Goal: Task Accomplishment & Management: Complete application form

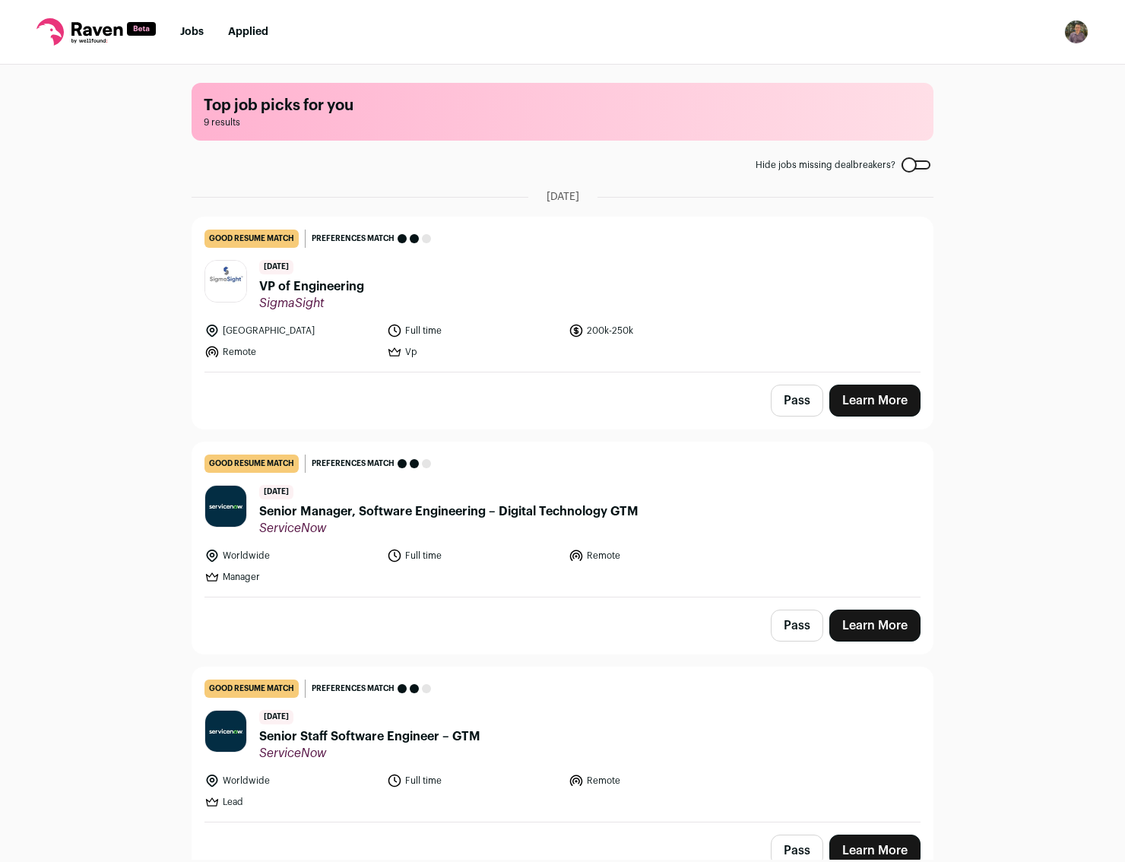
click at [192, 223] on link "good resume match You meet the must-have requirements but are missing some nice…" at bounding box center [562, 294] width 740 height 154
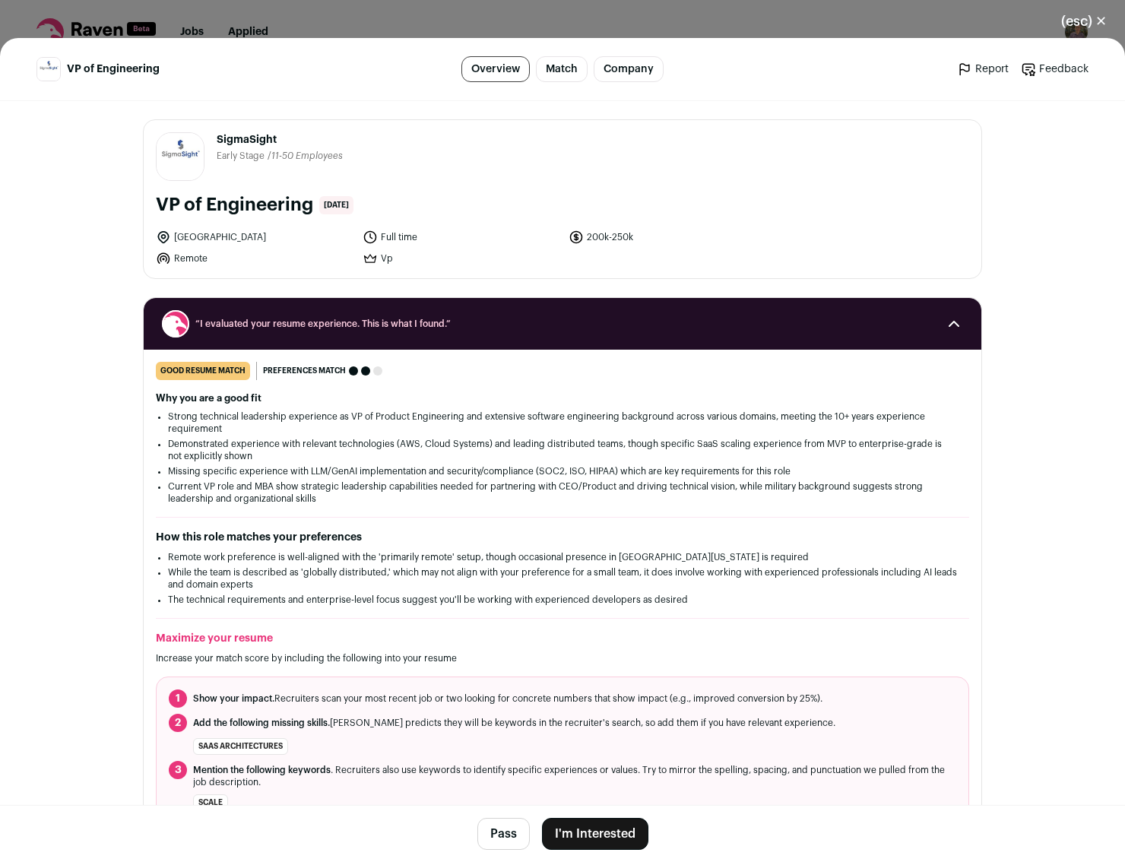
click at [1077, 30] on button "(esc) ✕" at bounding box center [1084, 21] width 82 height 33
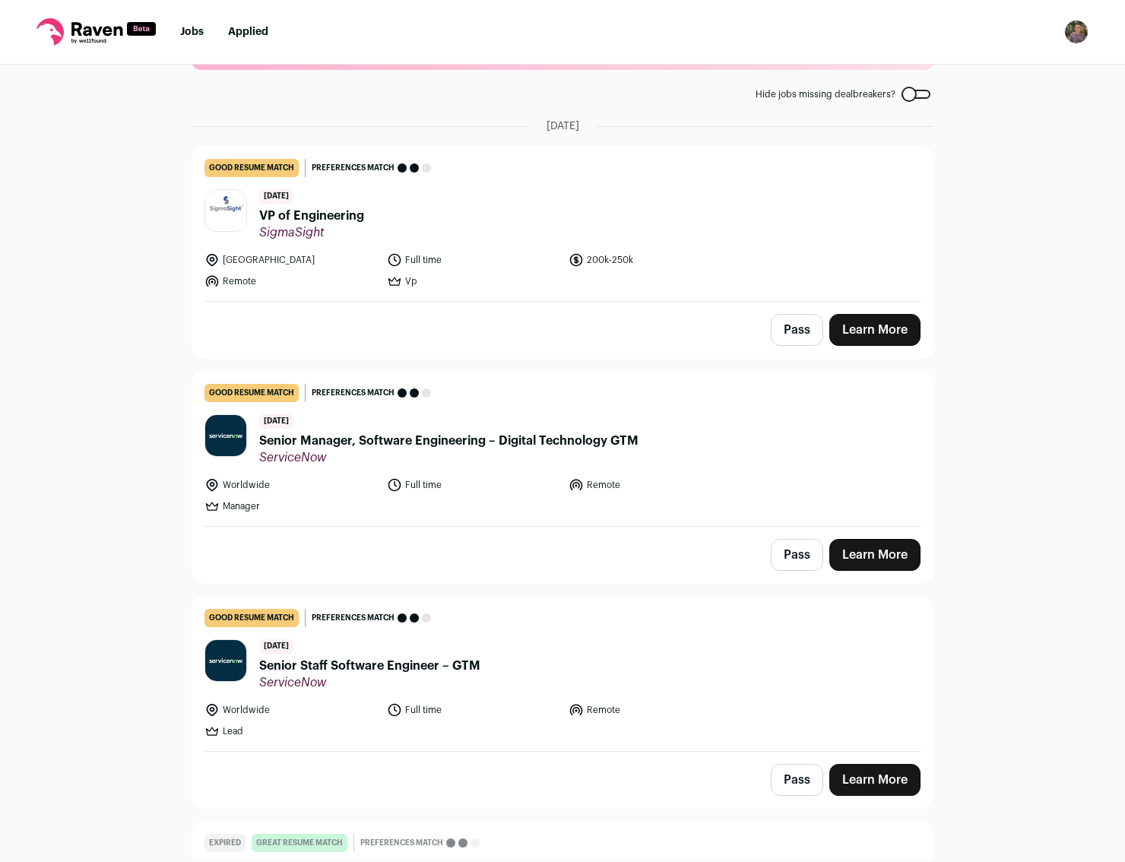
scroll to position [182, 0]
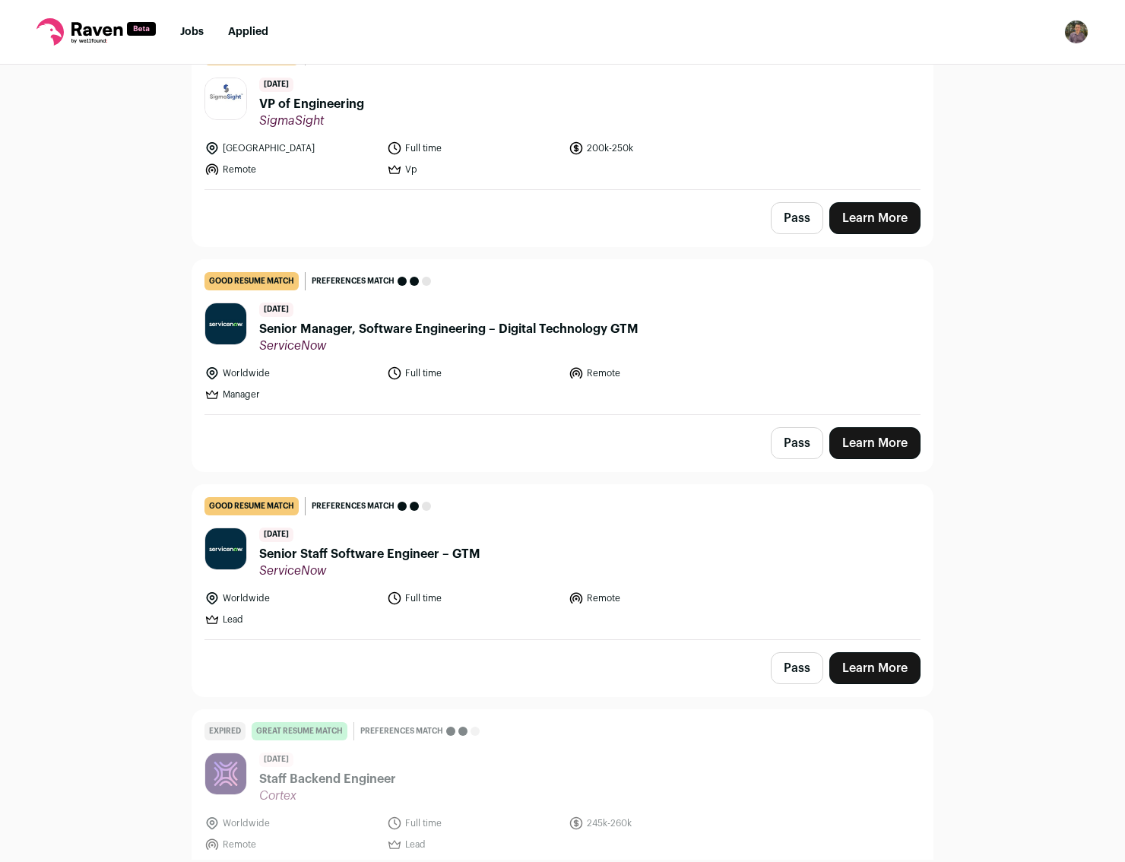
click at [964, 331] on div "Top job picks for you 9 results Hide jobs missing dealbreakers? [DATE] good res…" at bounding box center [562, 462] width 1125 height 795
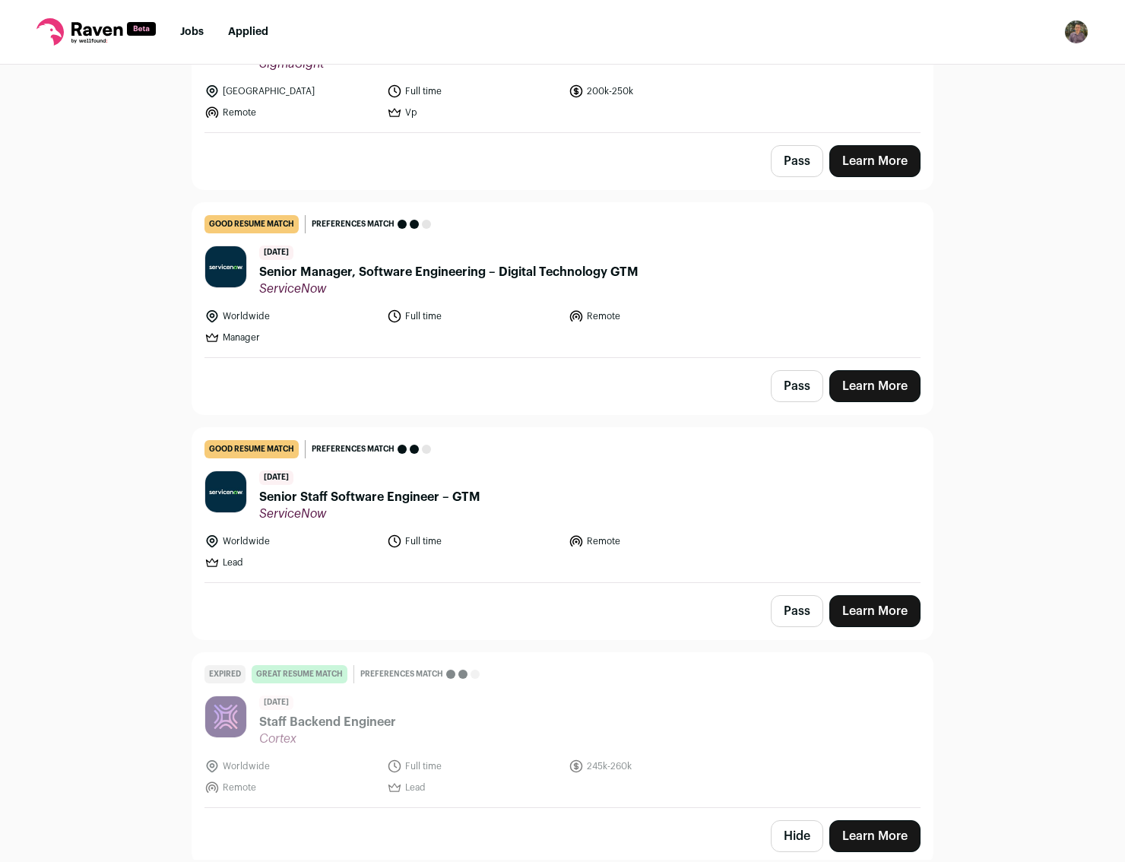
scroll to position [365, 0]
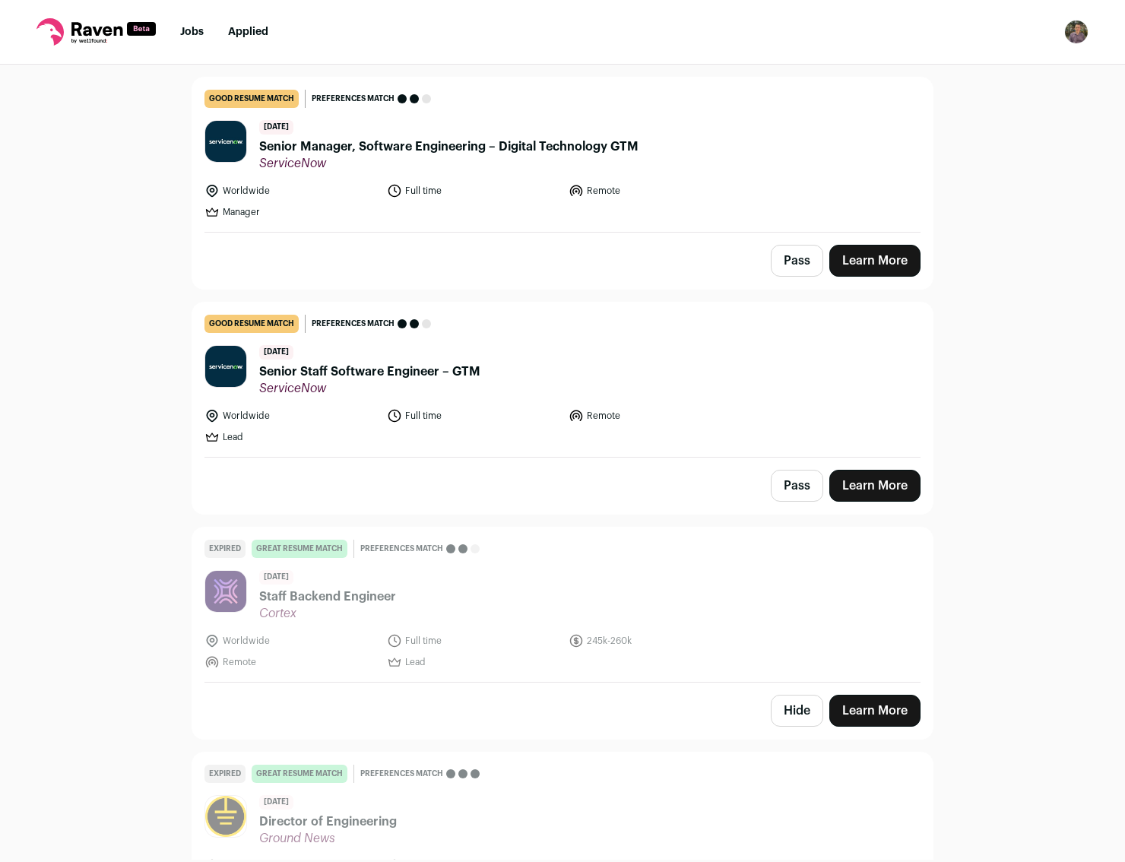
click at [347, 365] on span "Senior Staff Software Engineer – GTM" at bounding box center [369, 371] width 221 height 18
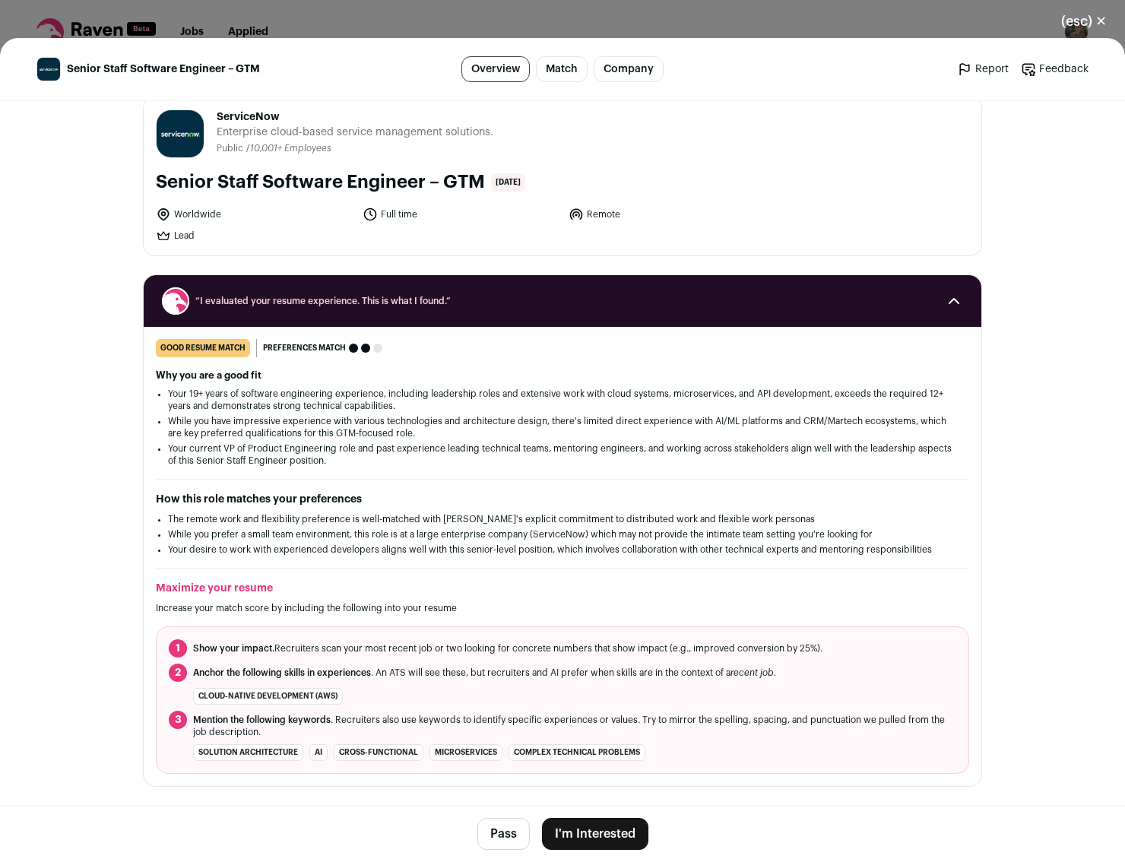
scroll to position [0, 0]
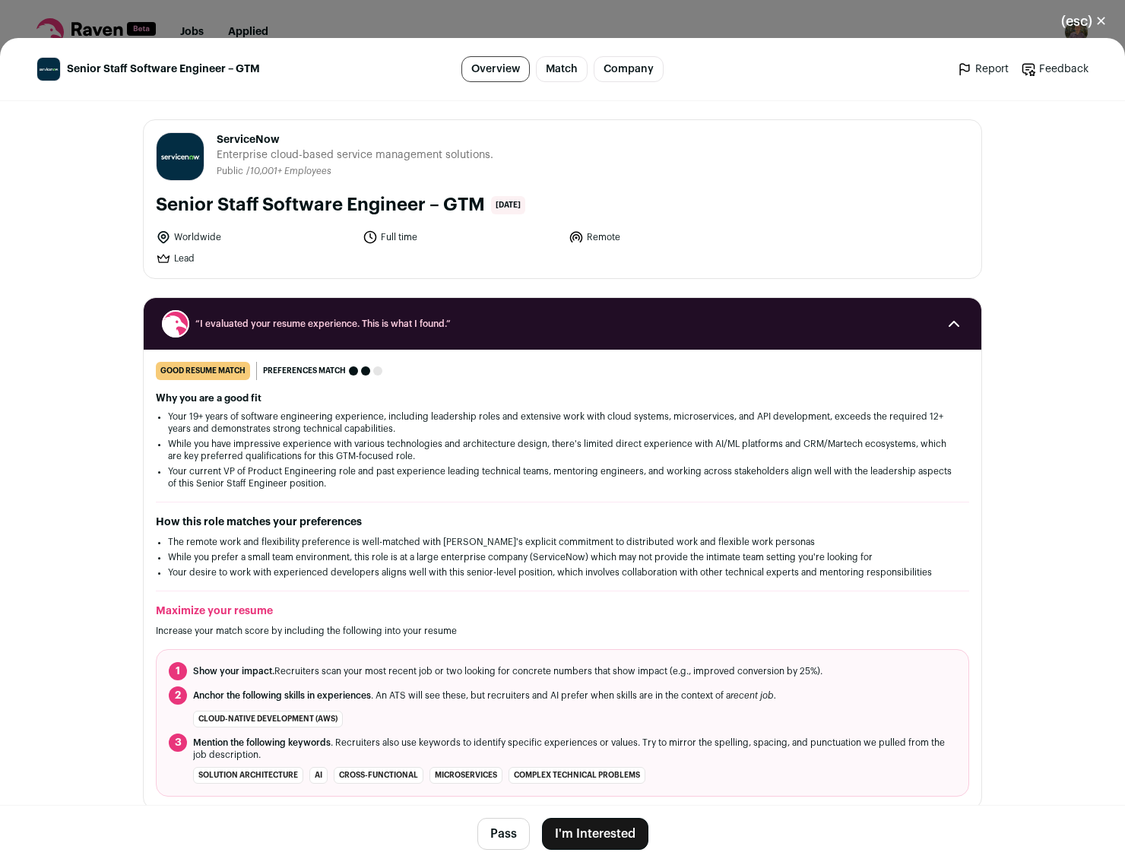
click at [479, 571] on li "Your desire to work with experienced developers aligns well with this senior-le…" at bounding box center [562, 572] width 789 height 12
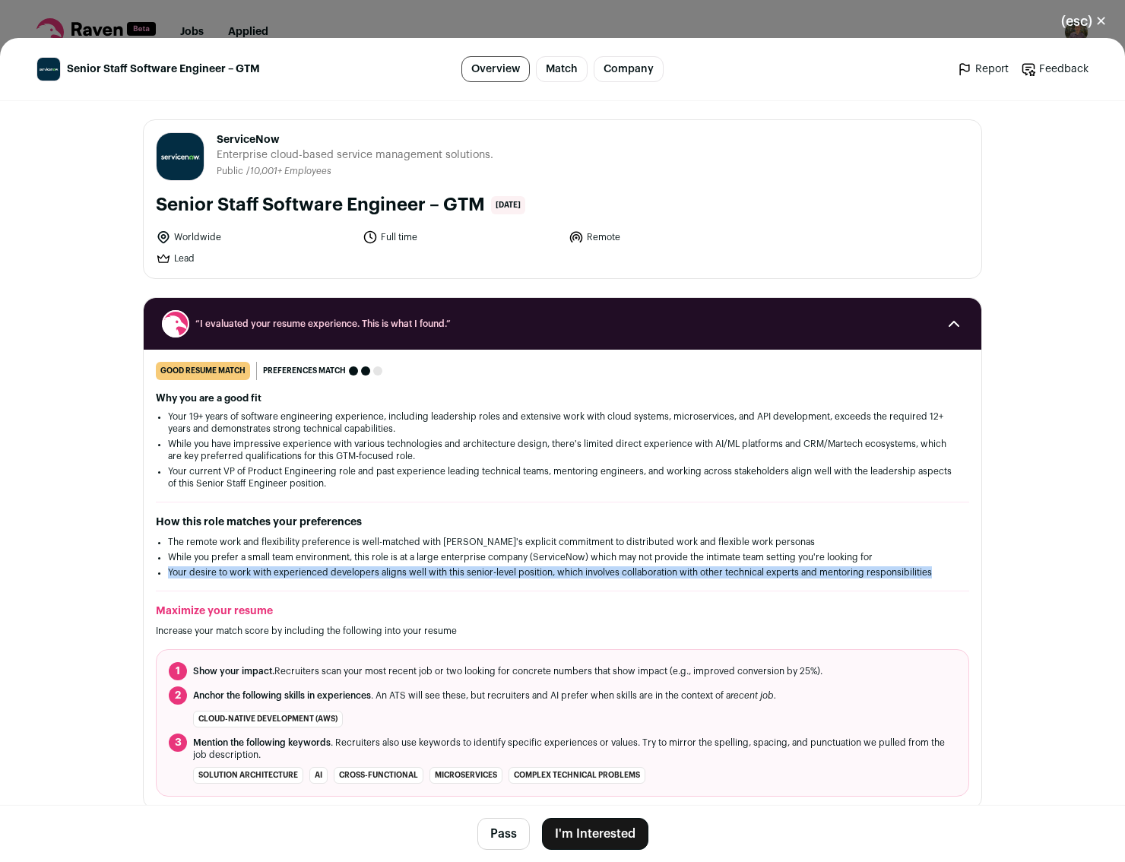
click at [479, 571] on li "Your desire to work with experienced developers aligns well with this senior-le…" at bounding box center [562, 572] width 789 height 12
click at [577, 574] on li "Your desire to work with experienced developers aligns well with this senior-le…" at bounding box center [562, 572] width 789 height 12
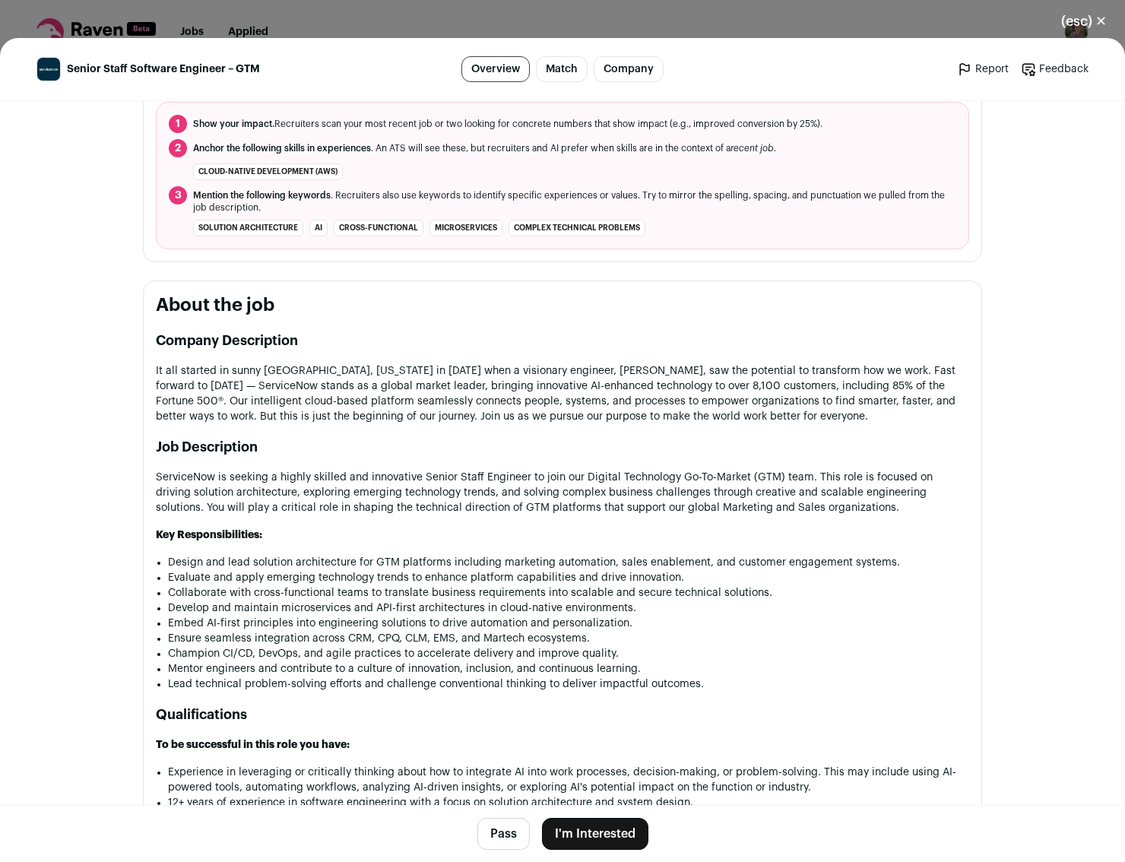
scroll to position [1094, 0]
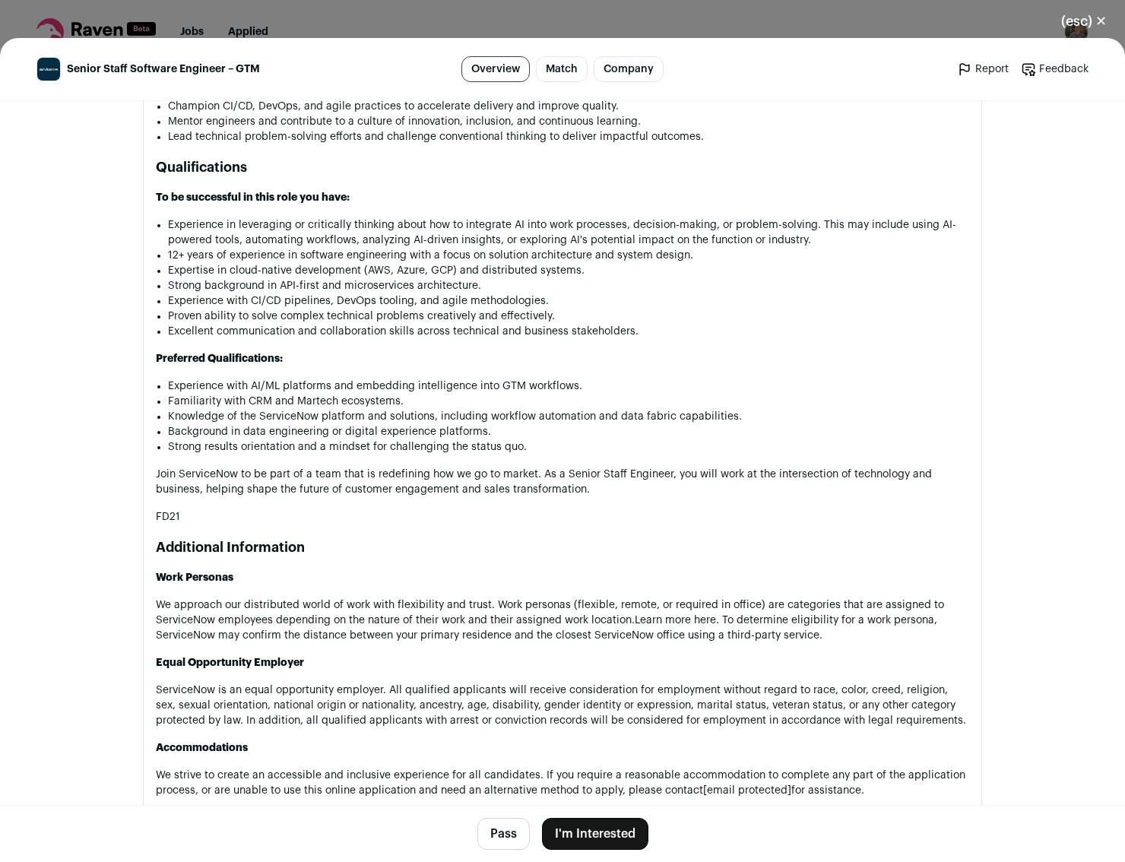
click at [561, 841] on button "I'm Interested" at bounding box center [595, 834] width 106 height 32
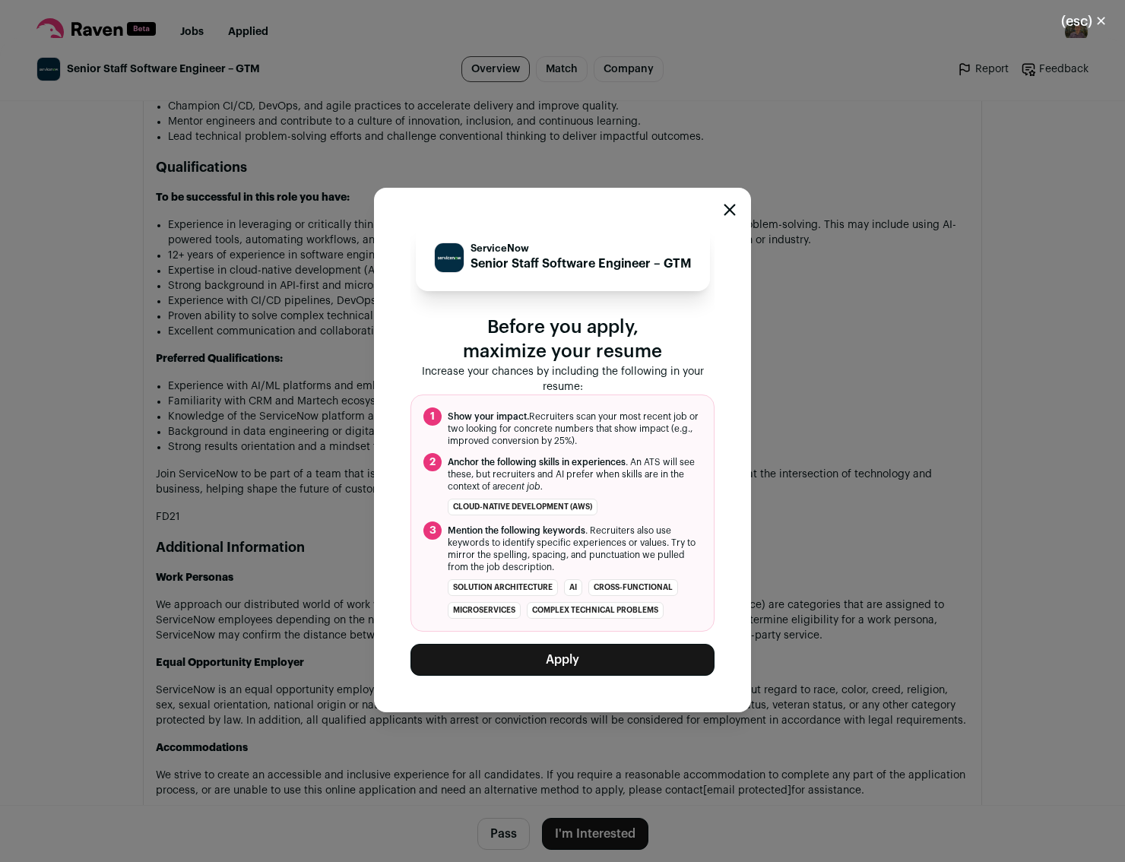
click at [608, 662] on button "Apply" at bounding box center [562, 660] width 304 height 32
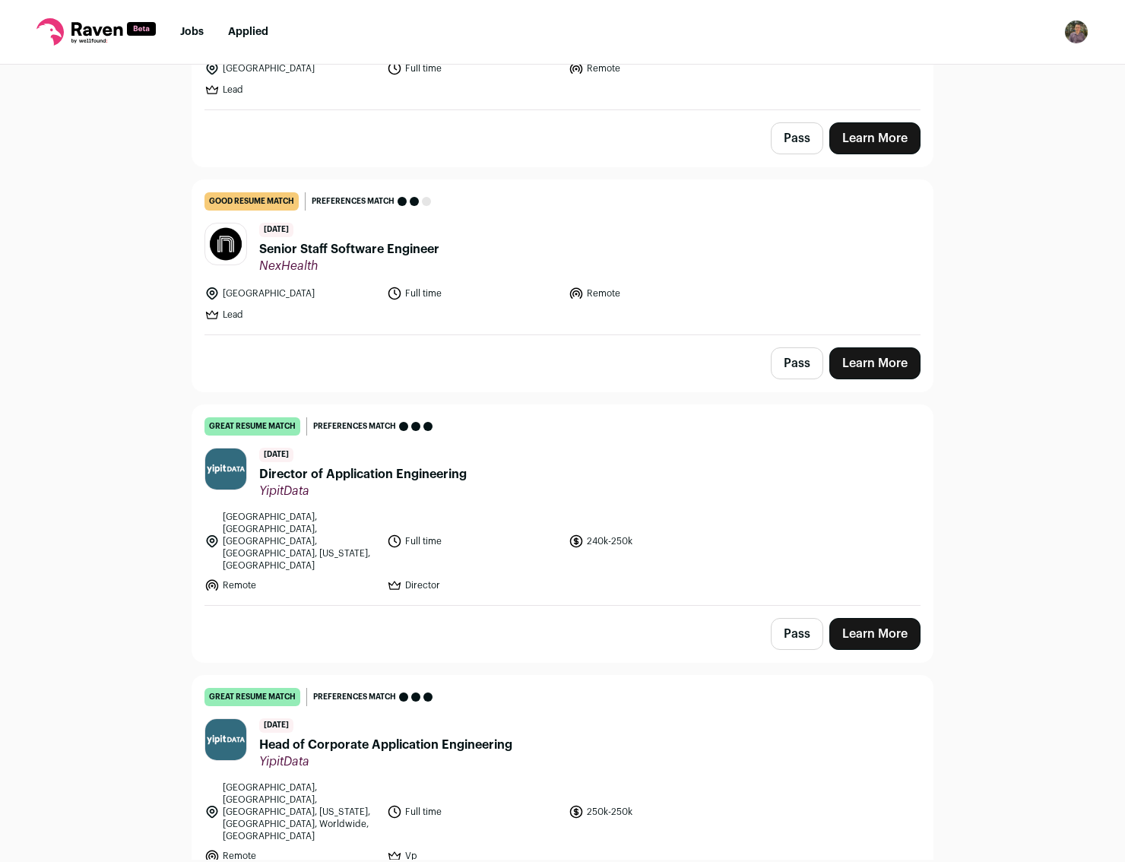
scroll to position [1190, 0]
click at [872, 617] on link "Learn More" at bounding box center [874, 633] width 91 height 32
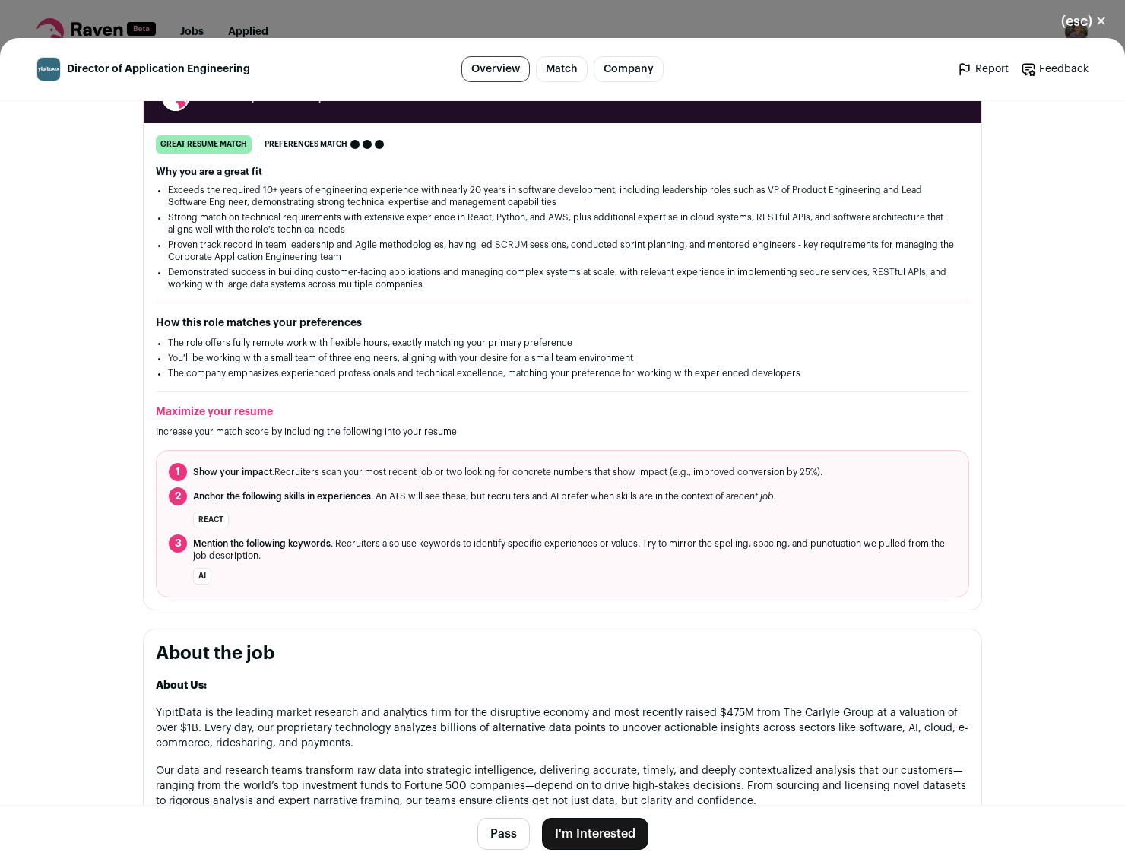
scroll to position [274, 0]
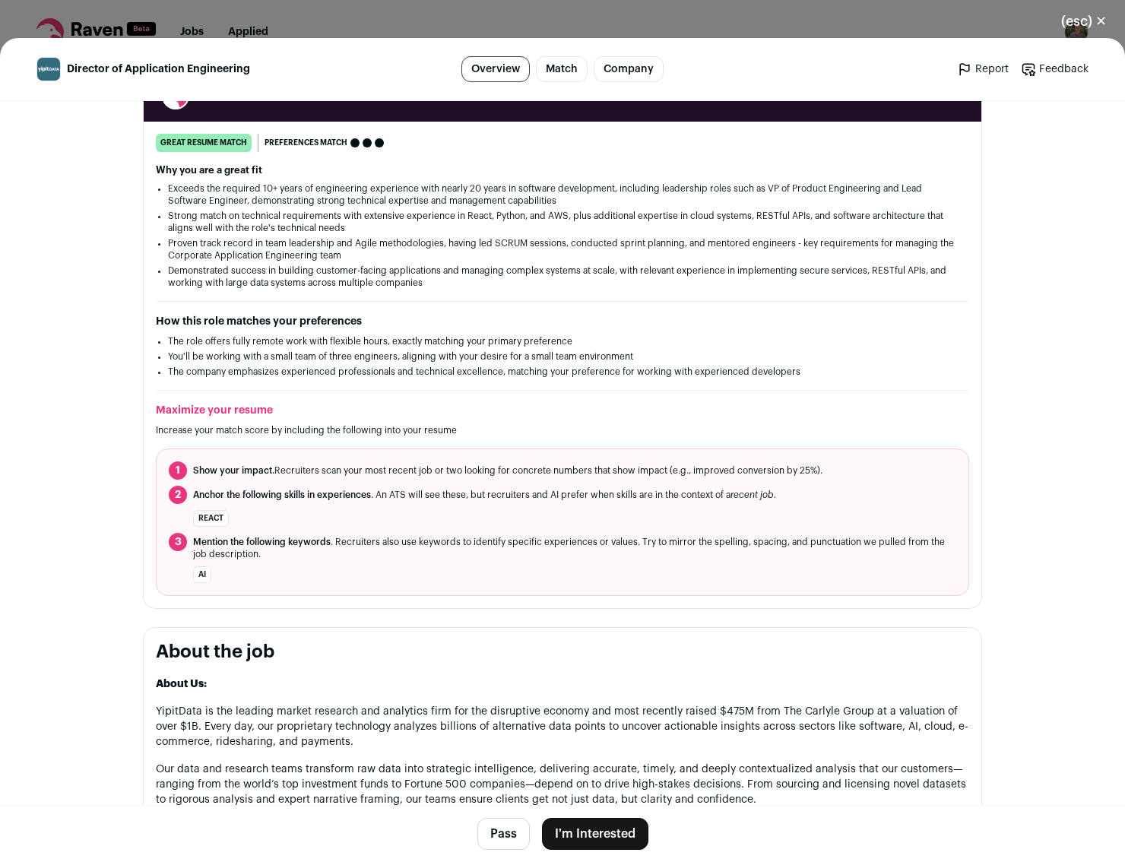
click at [407, 350] on li "You'll be working with a small team of three engineers, aligning with your desi…" at bounding box center [562, 356] width 789 height 12
click at [402, 365] on li "The company emphasizes experienced professionals and technical excellence, matc…" at bounding box center [562, 371] width 789 height 12
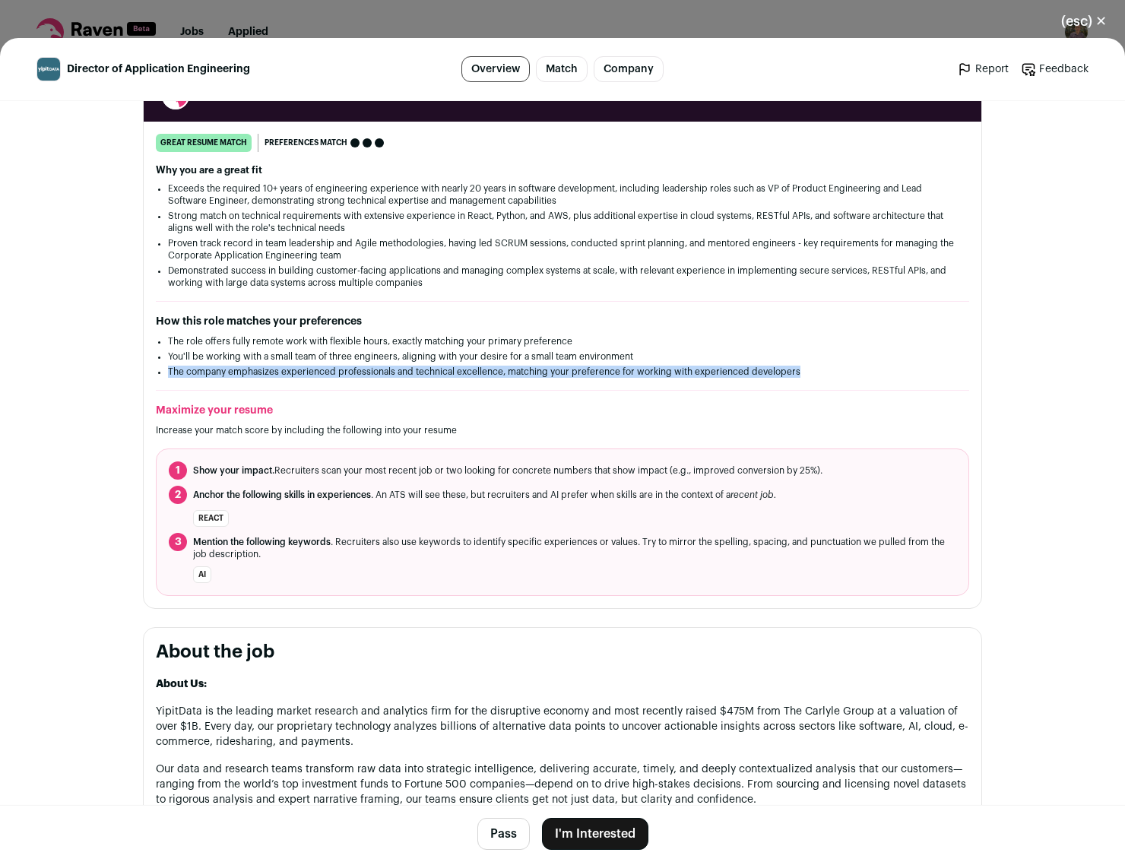
click at [402, 365] on li "The company emphasizes experienced professionals and technical excellence, matc…" at bounding box center [562, 371] width 789 height 12
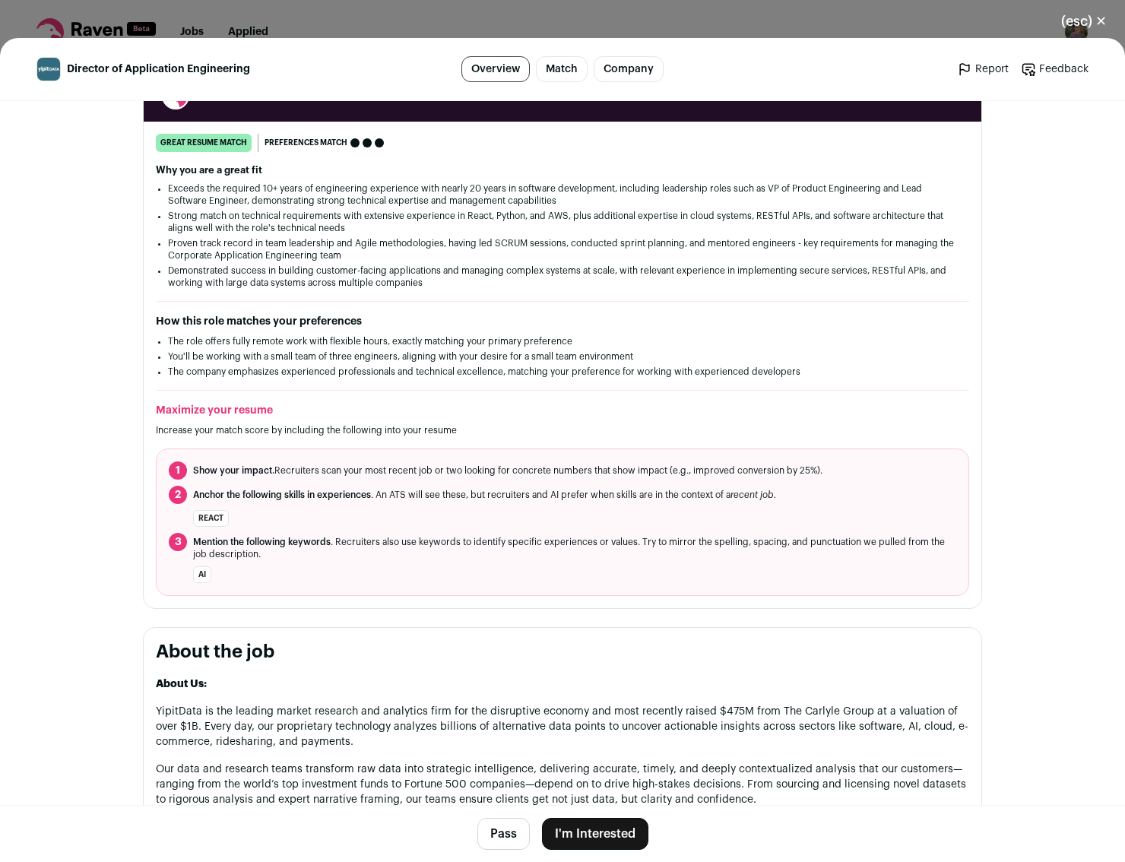
click at [420, 365] on div "great resume match You meet the must-have requirements, the nice-to-have requir…" at bounding box center [562, 365] width 837 height 462
click at [266, 365] on li "The company emphasizes experienced professionals and technical excellence, matc…" at bounding box center [562, 371] width 789 height 12
click at [502, 424] on p "Increase your match score by including the following into your resume" at bounding box center [562, 430] width 813 height 12
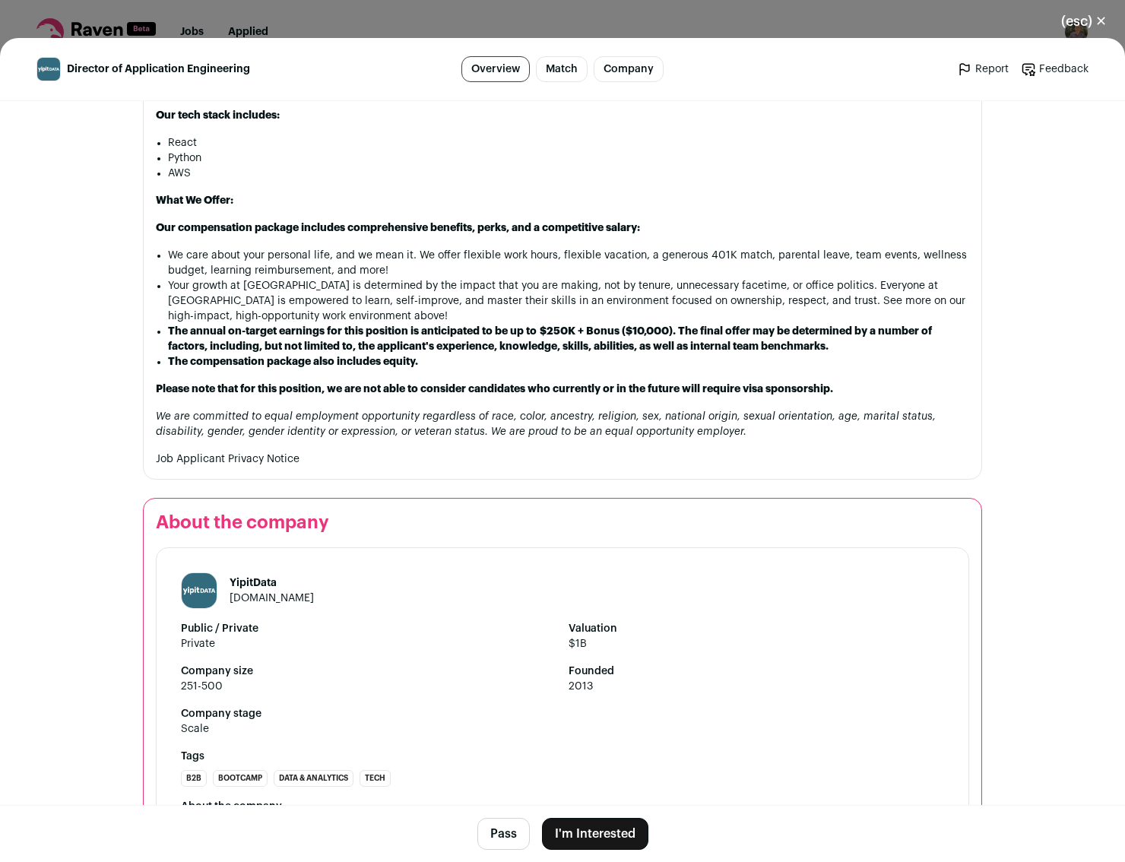
scroll to position [2001, 0]
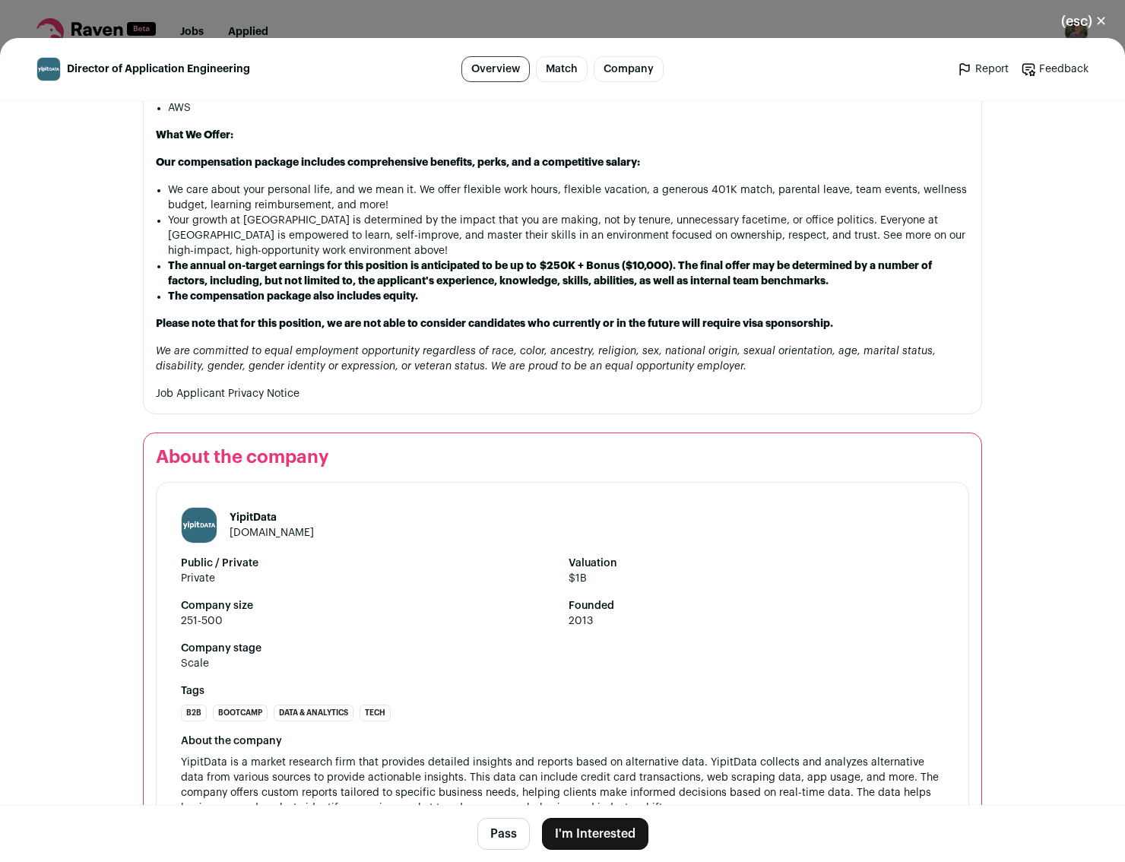
click at [594, 828] on button "I'm Interested" at bounding box center [595, 834] width 106 height 32
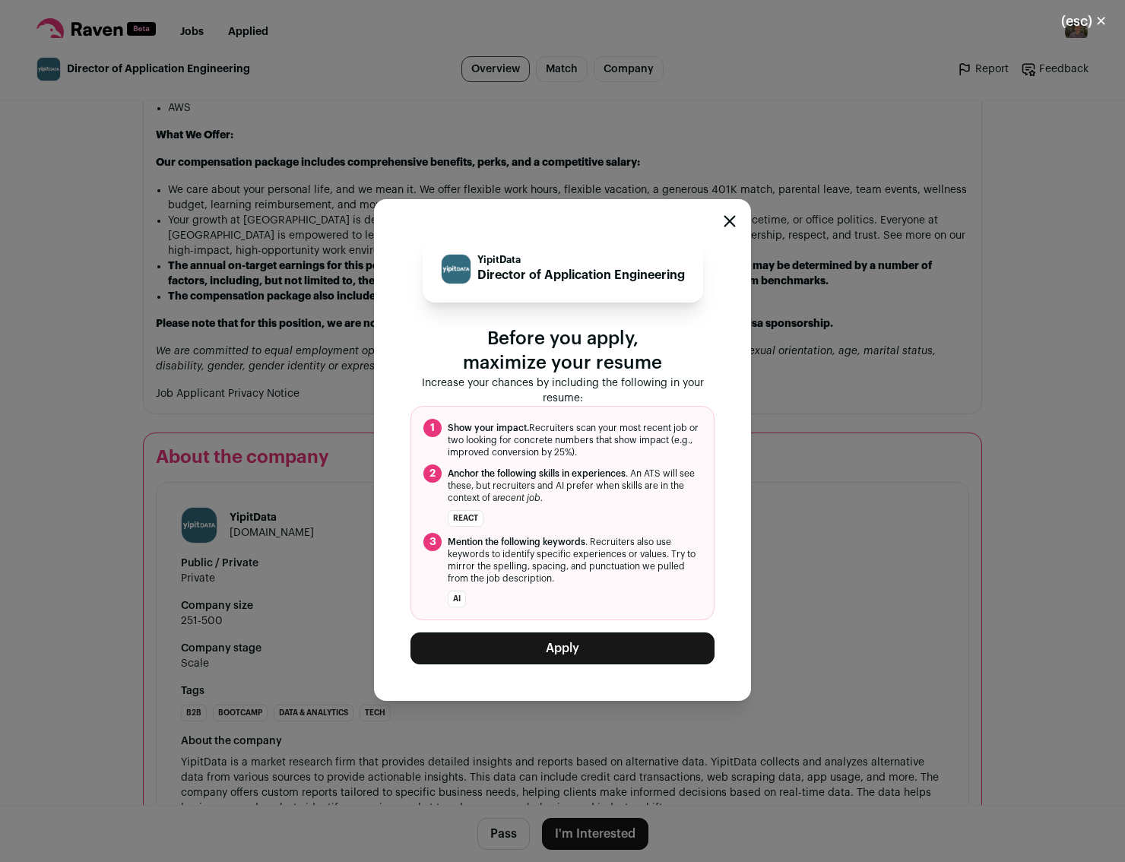
click at [598, 645] on button "Apply" at bounding box center [562, 648] width 304 height 32
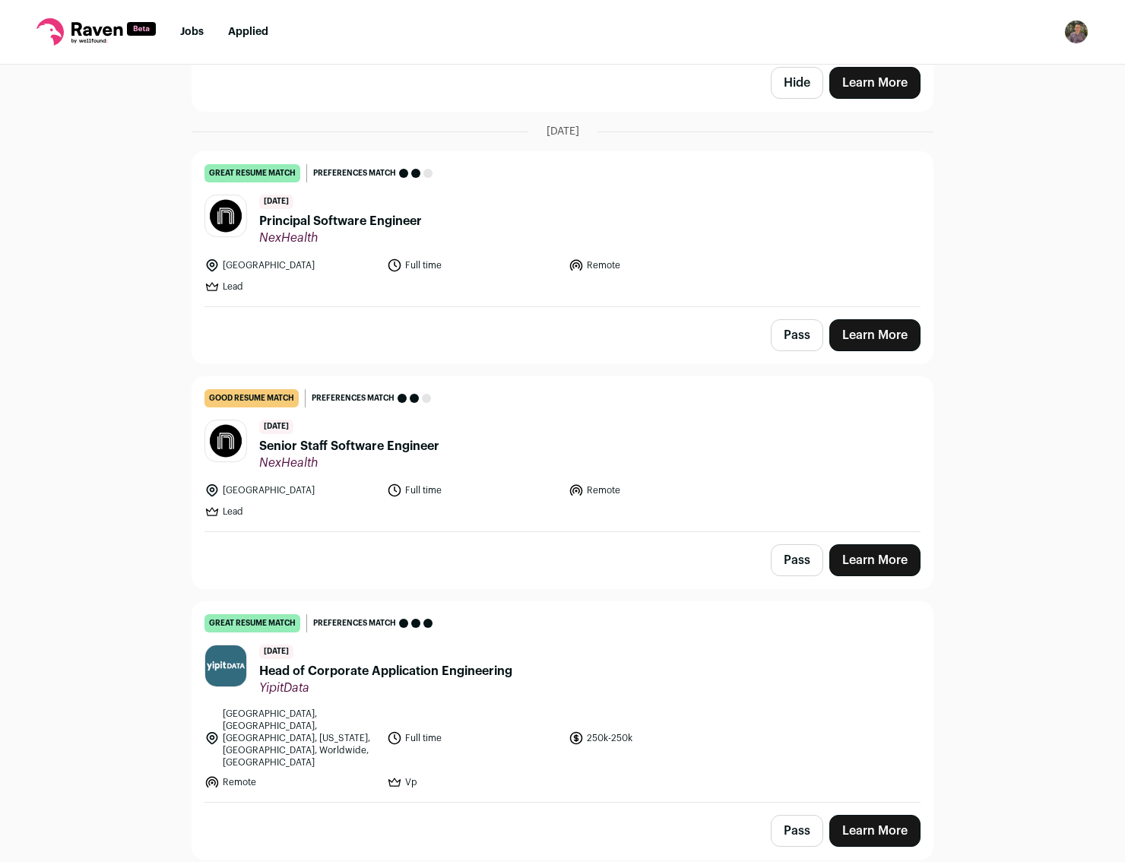
scroll to position [956, 0]
